Goal: Find specific page/section: Find specific page/section

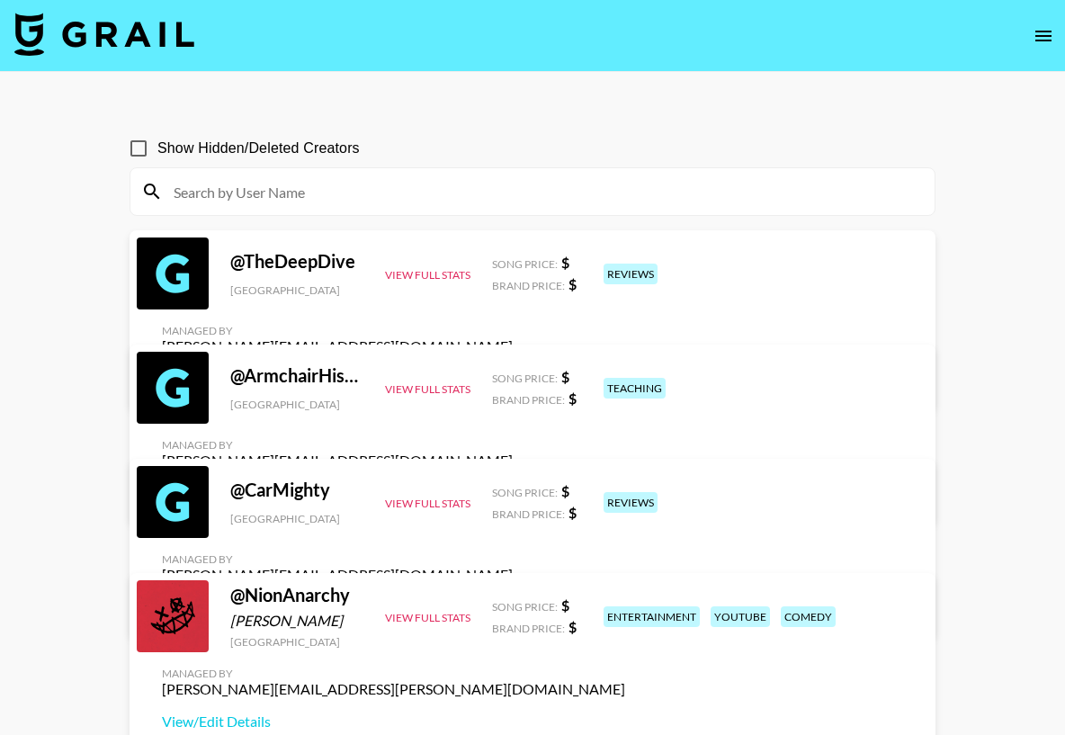
click at [468, 199] on input at bounding box center [543, 191] width 761 height 29
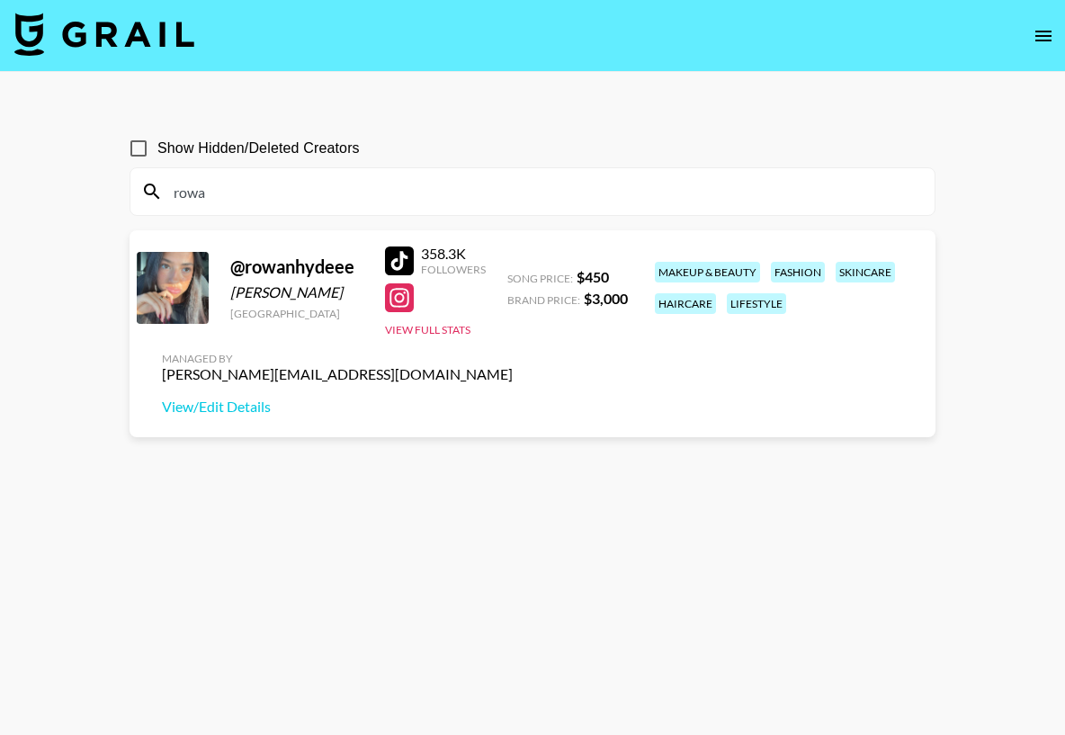
click at [268, 181] on input "rowa" at bounding box center [543, 191] width 761 height 29
paste input "chloem4y"
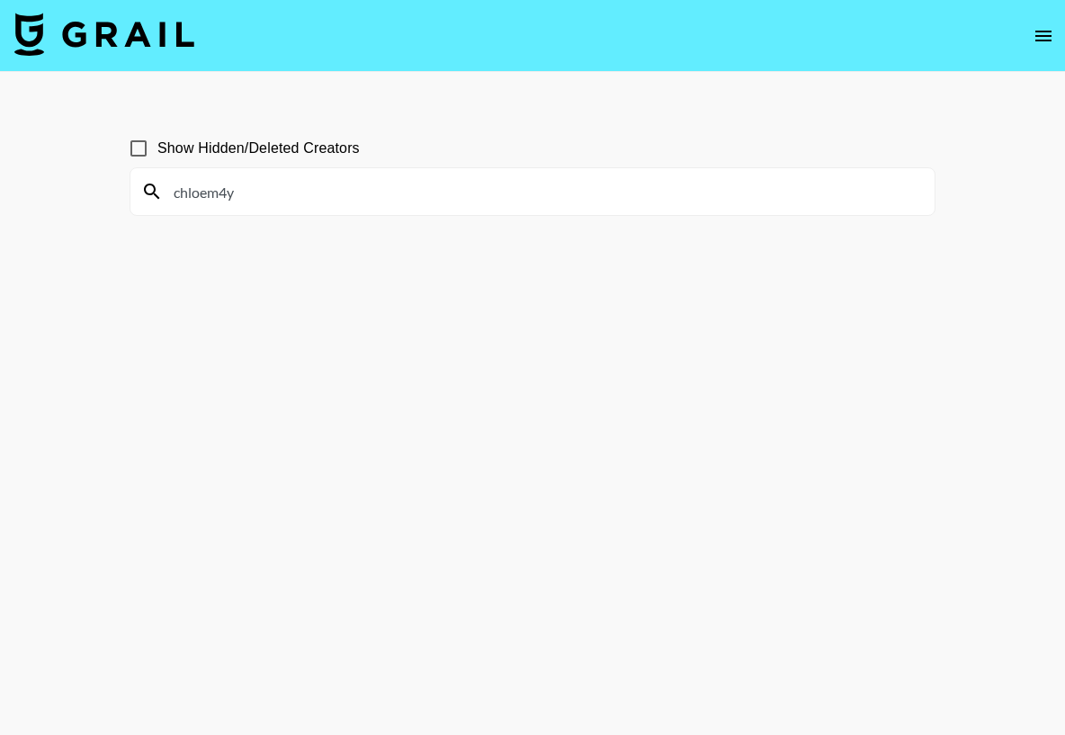
type input "chloem4y"
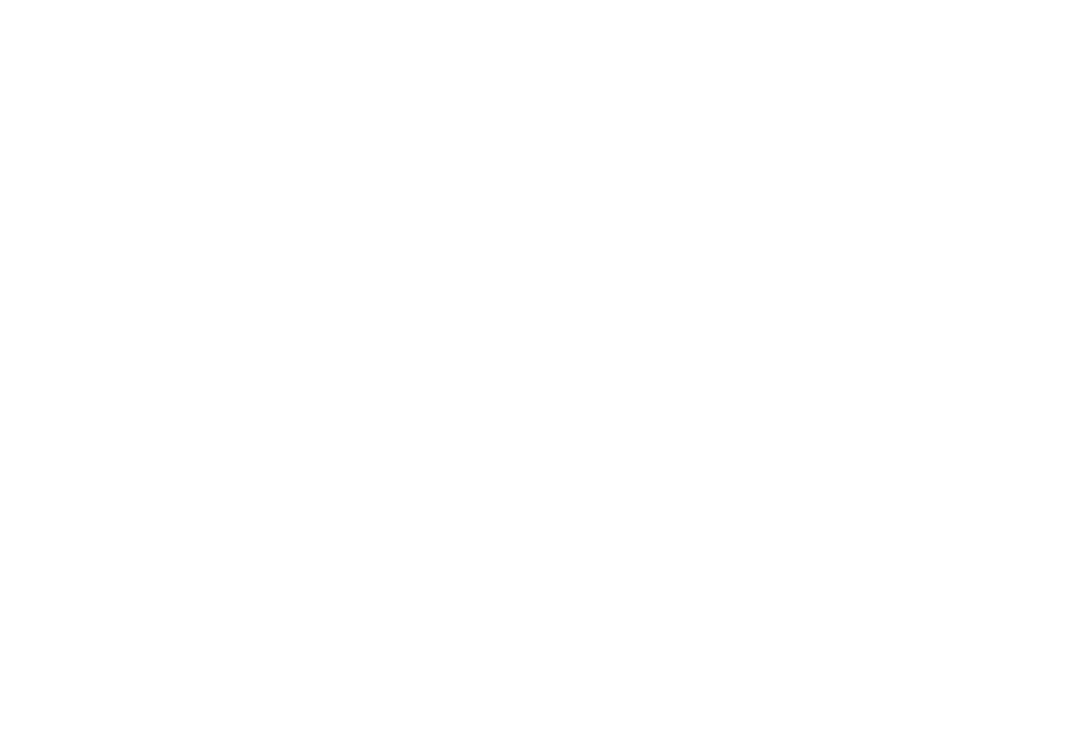
click at [248, 346] on body at bounding box center [539, 367] width 1078 height 735
